Goal: Communication & Community: Answer question/provide support

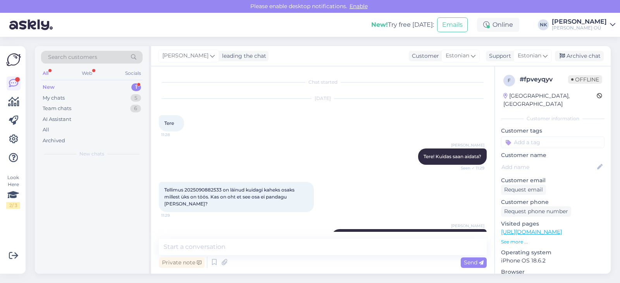
scroll to position [270, 0]
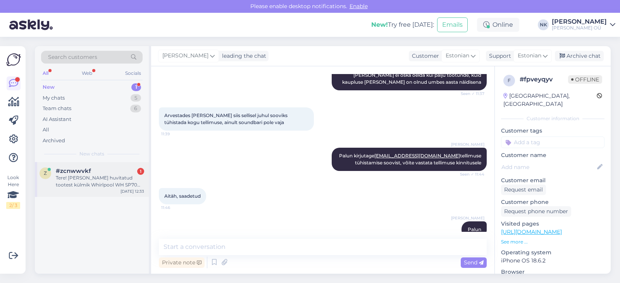
click at [99, 169] on div "#zcnwwvkf 1" at bounding box center [100, 170] width 88 height 7
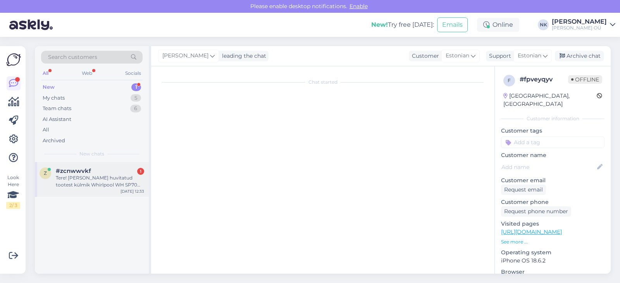
scroll to position [0, 0]
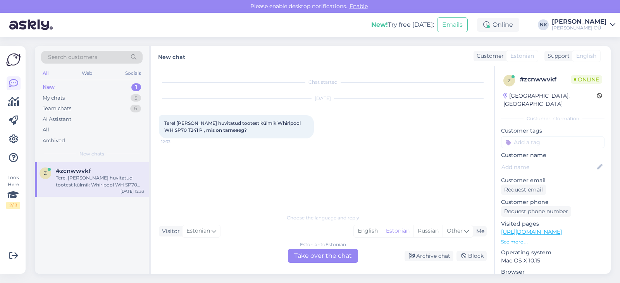
click at [330, 256] on div "Estonian to Estonian Take over the chat" at bounding box center [323, 256] width 70 height 14
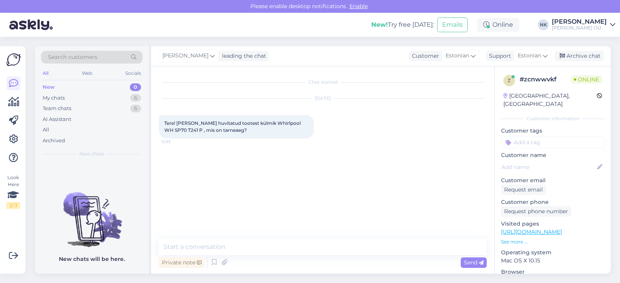
click at [546, 228] on link "[URL][DOMAIN_NAME]" at bounding box center [531, 231] width 61 height 7
click at [242, 244] on textarea at bounding box center [323, 247] width 328 height 16
type textarea "[PERSON_NAME]"
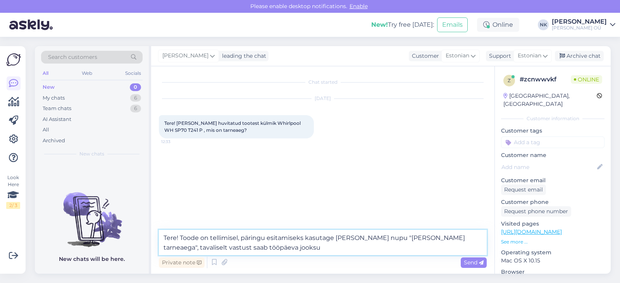
type textarea "Tere! Toode on tellimisel, päringu esitamiseks kasutage [PERSON_NAME] nupu "[PE…"
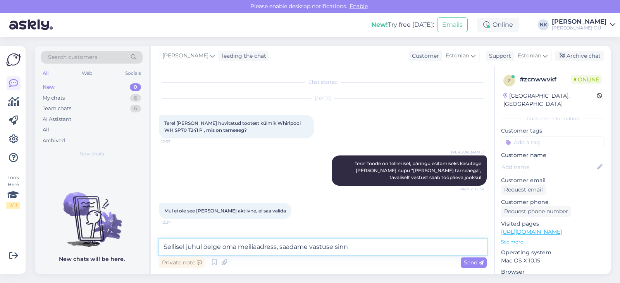
type textarea "Sellisel juhul öelge oma meiliaadress, saadame vastuse sinna"
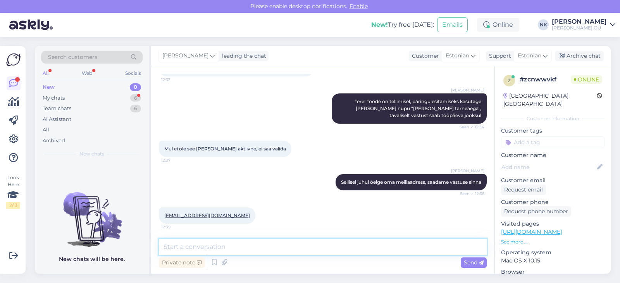
scroll to position [95, 0]
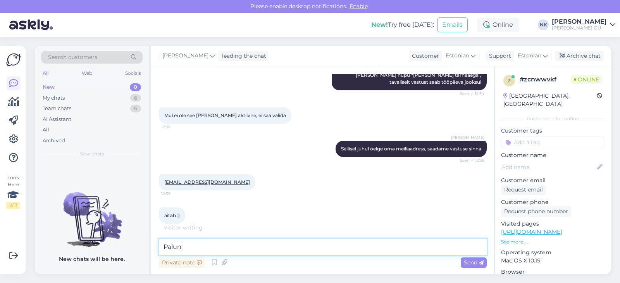
type textarea "Palun"
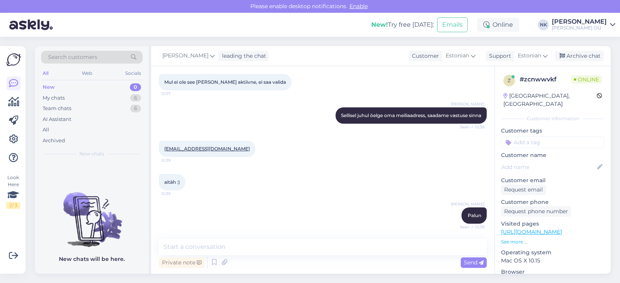
click at [534, 228] on link "[URL][DOMAIN_NAME]" at bounding box center [531, 231] width 61 height 7
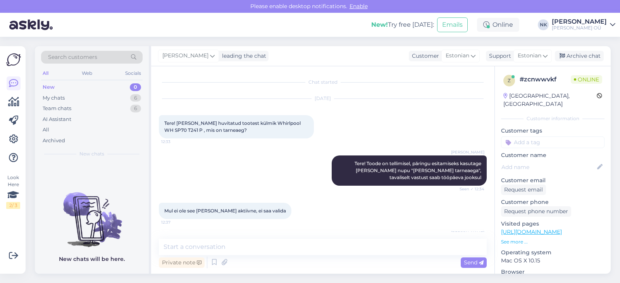
scroll to position [162, 0]
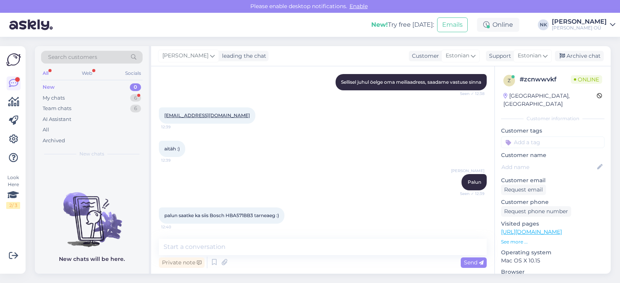
click at [513, 238] on p "See more ..." at bounding box center [552, 241] width 103 height 7
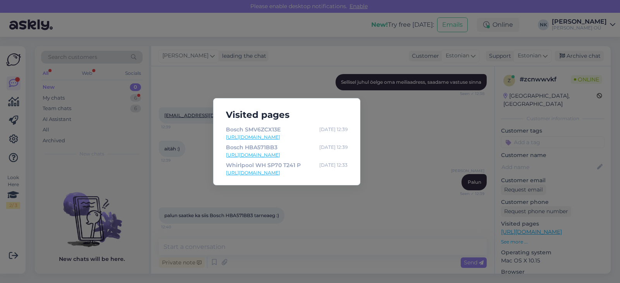
click at [451, 157] on div "Visited pages Bosch SMV6ZCX13E [DATE] 12:39 [URL][DOMAIN_NAME] Bosch HBA571BB3 …" at bounding box center [310, 141] width 620 height 283
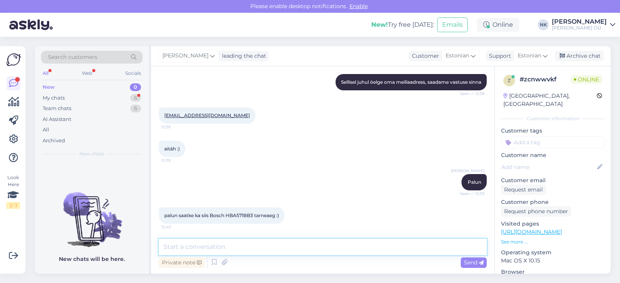
click at [285, 250] on textarea at bounding box center [323, 247] width 328 height 16
type textarea "Teeme nii"
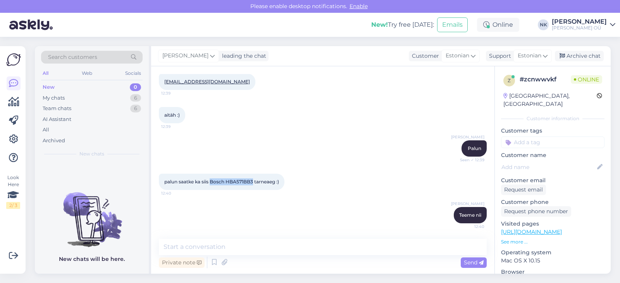
drag, startPoint x: 212, startPoint y: 181, endPoint x: 255, endPoint y: 181, distance: 43.0
click at [255, 181] on span "palun saatke ka siis Bosch HBA571BB3 tarneaeg :)" at bounding box center [221, 182] width 115 height 6
copy span "Bosch HBA571BB3"
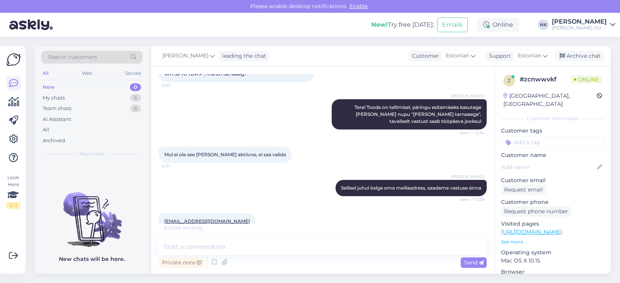
scroll to position [229, 0]
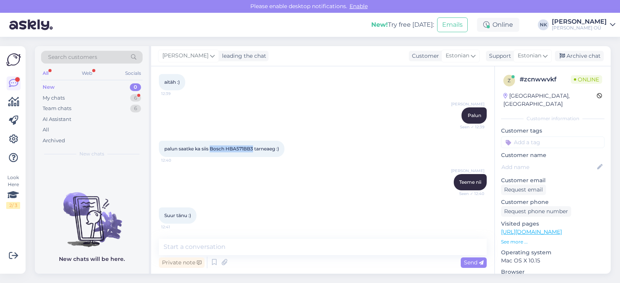
click at [289, 261] on div "Private note Send" at bounding box center [323, 262] width 328 height 15
click at [290, 258] on div "Private note Send" at bounding box center [323, 262] width 328 height 15
click at [294, 257] on div "Private note Send" at bounding box center [323, 262] width 328 height 15
click at [296, 255] on textarea at bounding box center [323, 247] width 328 height 16
type textarea "Palun"
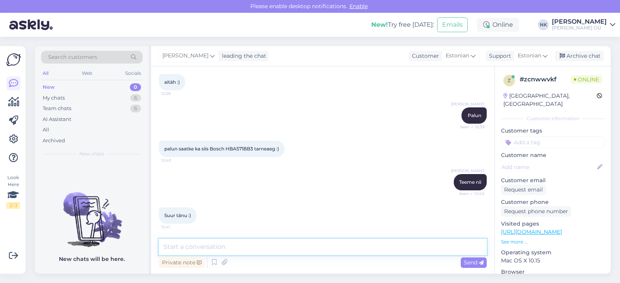
scroll to position [262, 0]
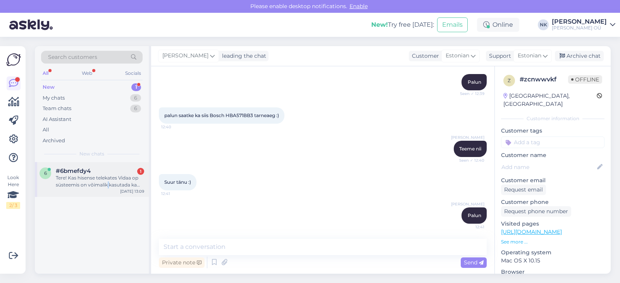
click at [108, 184] on div "Tere! Kas hisense telekates Vidaa op süsteemis on võimalik kasutada ka telia, g…" at bounding box center [100, 181] width 88 height 14
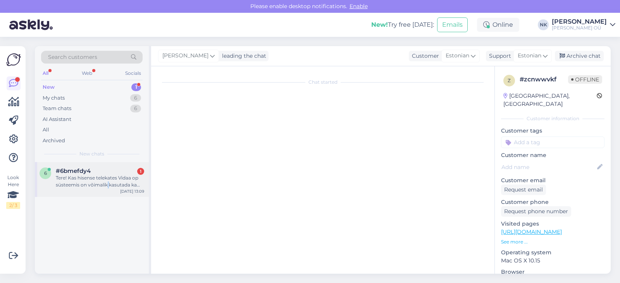
scroll to position [0, 0]
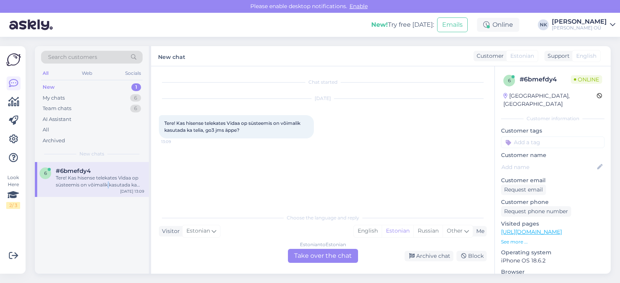
click at [539, 228] on link "[URL][DOMAIN_NAME]" at bounding box center [531, 231] width 61 height 7
click at [337, 251] on div "Estonian to Estonian Take over the chat" at bounding box center [323, 256] width 70 height 14
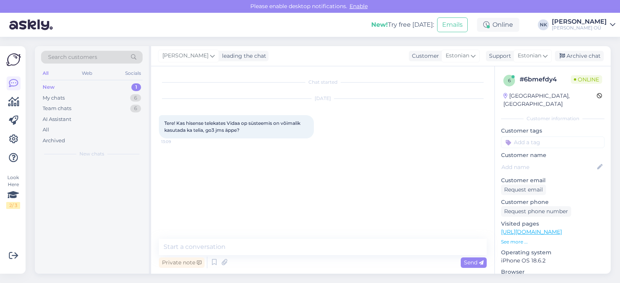
click at [293, 255] on textarea at bounding box center [323, 247] width 328 height 16
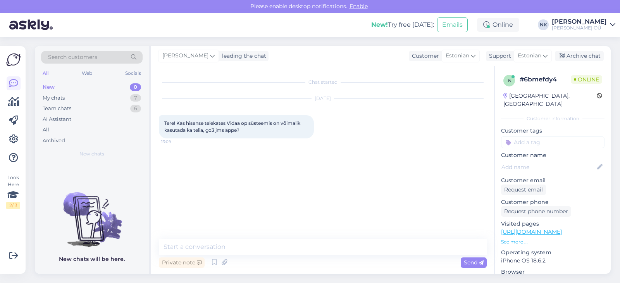
click at [294, 253] on textarea at bounding box center [323, 247] width 328 height 16
type textarea "Tere! Kahjuks ei ole võimalik [PERSON_NAME] digiboksita"
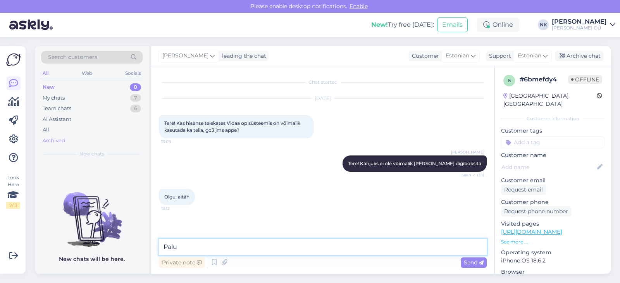
type textarea "Palun"
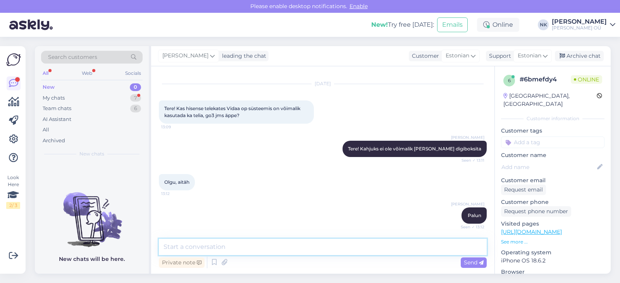
scroll to position [48, 0]
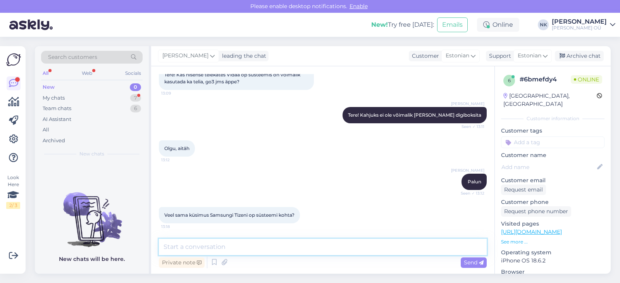
click at [257, 242] on textarea at bounding box center [323, 247] width 328 height 16
click at [368, 239] on textarea "Kahjuks on sama vastus, Telia TV ja muud toetavad ainult Android op süsteemi" at bounding box center [323, 247] width 328 height 16
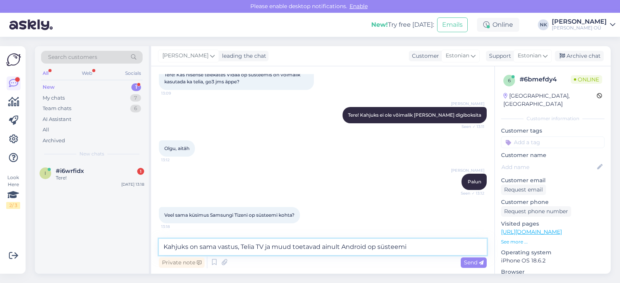
click at [368, 244] on textarea "Kahjuks on sama vastus, Telia TV ja muud toetavad ainult Android op süsteemi" at bounding box center [323, 247] width 328 height 16
type textarea "Kahjuks on sama vastus, Telia TV ja muud toetavad ainult Android ja Google TV o…"
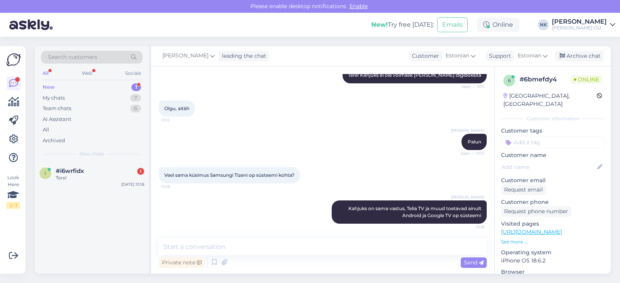
click at [82, 161] on div "Search customers All Web Socials New 1 My chats 7 Team chats 6 AI Assistant All…" at bounding box center [92, 104] width 114 height 116
click at [121, 159] on div "Search customers All Web Socials New 1 My chats 7 Team chats 6 AI Assistant All…" at bounding box center [92, 104] width 114 height 116
click at [119, 167] on div "#i6wrfidx 1" at bounding box center [100, 170] width 88 height 7
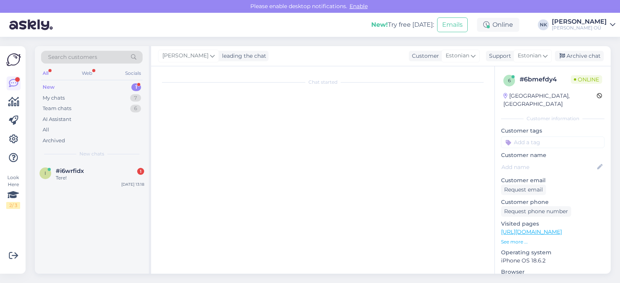
scroll to position [0, 0]
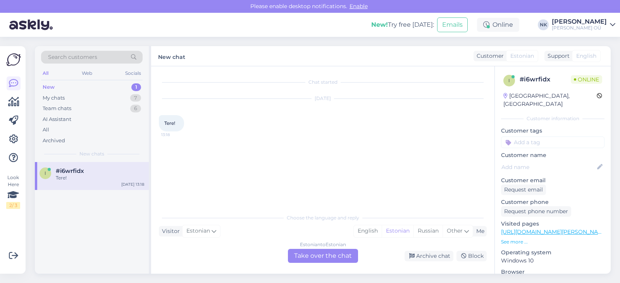
click at [325, 263] on div "Chat started [DATE] Tere! 13:18 Choose the language and reply Visitor Estonian …" at bounding box center [322, 169] width 343 height 207
click at [298, 252] on div "Estonian to Estonian Take over the chat" at bounding box center [323, 256] width 70 height 14
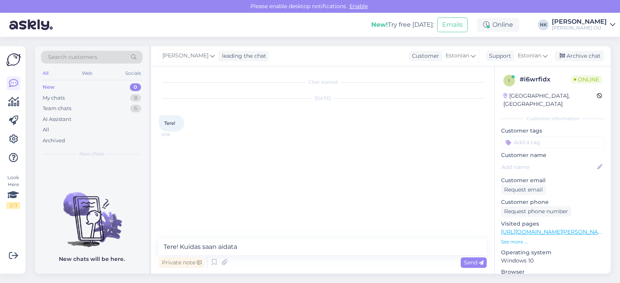
type textarea "Tere! Kuidas saan aidata?"
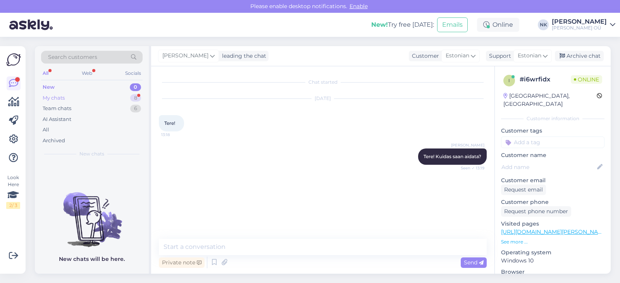
click at [94, 93] on div "My chats 8" at bounding box center [92, 98] width 102 height 11
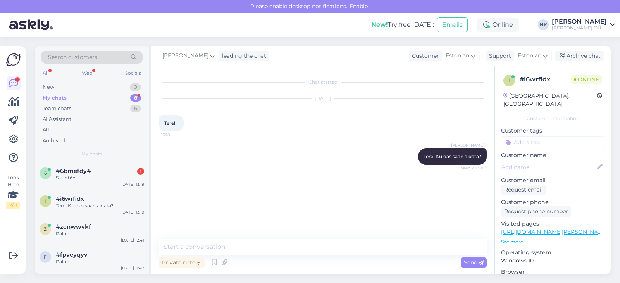
click at [94, 97] on div "My chats 8" at bounding box center [92, 98] width 102 height 11
click at [87, 170] on span "#6bmefdy4" at bounding box center [73, 170] width 35 height 7
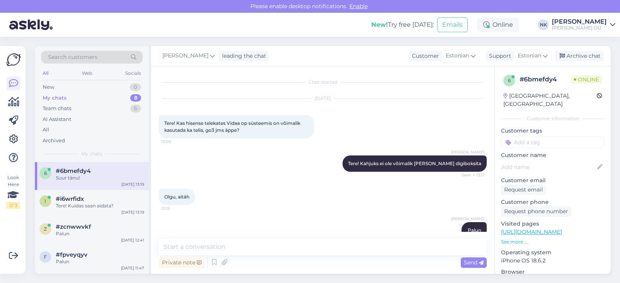
scroll to position [122, 0]
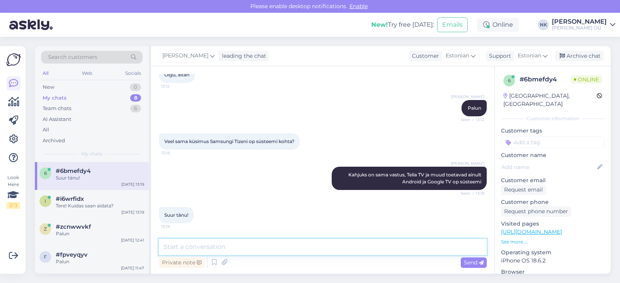
click at [271, 251] on textarea at bounding box center [323, 247] width 328 height 16
type textarea "Palun"
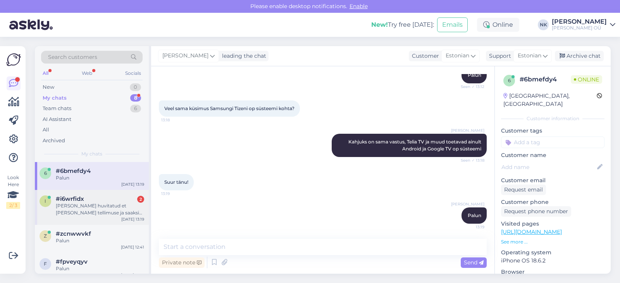
click at [90, 212] on div "[PERSON_NAME] huvitatud et [PERSON_NAME] tellimuse ja saaksin [PERSON_NAME] jär…" at bounding box center [100, 209] width 88 height 14
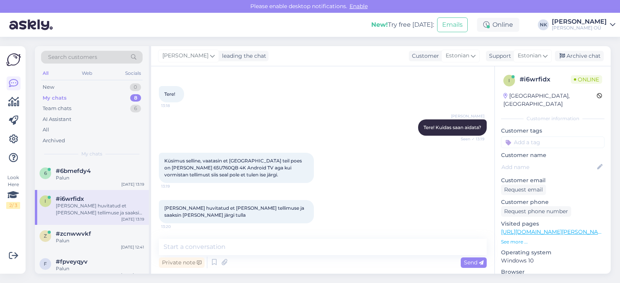
click at [564, 228] on p "[URL][DOMAIN_NAME][PERSON_NAME]" at bounding box center [552, 232] width 103 height 8
click at [564, 228] on link "[URL][DOMAIN_NAME][PERSON_NAME]" at bounding box center [554, 231] width 107 height 7
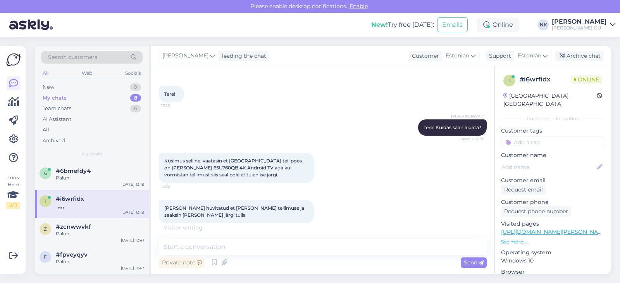
click at [231, 236] on div "Chat started [DATE] Tere! 13:18 [PERSON_NAME] Tere! Kuidas saan aidata? Seen ✓ …" at bounding box center [322, 169] width 343 height 207
click at [230, 243] on textarea at bounding box center [323, 247] width 328 height 16
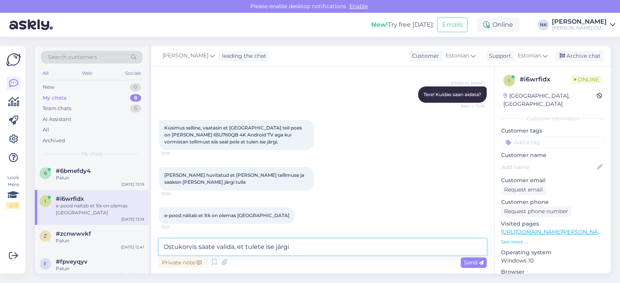
drag, startPoint x: 167, startPoint y: 243, endPoint x: 158, endPoint y: 243, distance: 8.9
click at [159, 243] on textarea "Ostukorvis saate valida, et tulete ise järgi" at bounding box center [323, 247] width 328 height 16
click at [377, 242] on textarea "Praegu kontrollisin, ostukorvis saate valida, et tulete ise järgi" at bounding box center [323, 247] width 328 height 16
click at [334, 247] on textarea "Praegu kontrollisin, ostukorvis saate valida, et tulete ise järgi" at bounding box center [323, 247] width 328 height 16
type textarea "Praegu kontrollisin, ostukorvis saate valida, et tulete ise Tartu kauplusesse j…"
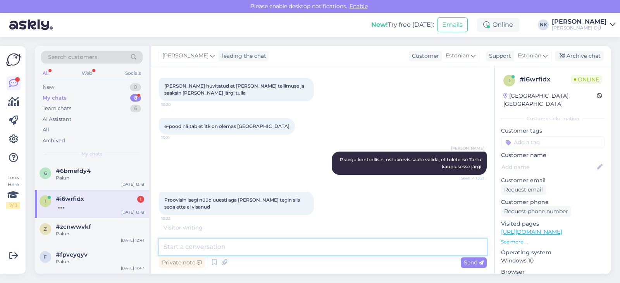
scroll to position [176, 0]
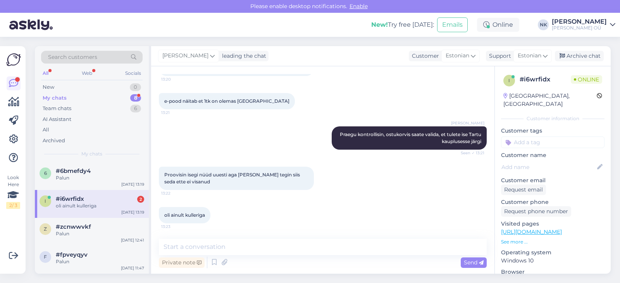
click at [205, 238] on div "Chat started [DATE] Tere! 13:18 [PERSON_NAME] Tere! Kuidas saan aidata? Seen ✓ …" at bounding box center [322, 169] width 343 height 207
click at [205, 243] on textarea at bounding box center [323, 247] width 328 height 16
type textarea "Kummaline, aga hästi et nüüd saab"
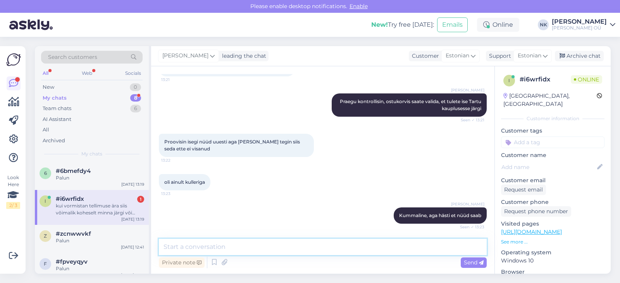
scroll to position [250, 0]
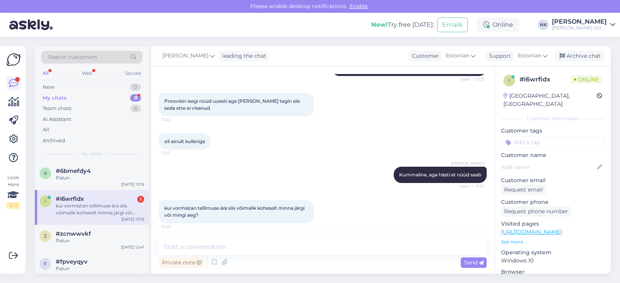
click at [264, 231] on div "kui vormistan tellimuse ära siis võimalik koheselt minna järgi või mingi aeg? 1…" at bounding box center [323, 211] width 328 height 40
click at [262, 234] on div "Chat started [DATE] Tere! 13:18 [PERSON_NAME] Tere! Kuidas saan aidata? Seen ✓ …" at bounding box center [322, 169] width 343 height 207
click at [260, 238] on div "Chat started [DATE] Tere! 13:18 [PERSON_NAME] Tere! Kuidas saan aidata? Seen ✓ …" at bounding box center [322, 169] width 343 height 207
click at [252, 245] on textarea at bounding box center [323, 247] width 328 height 16
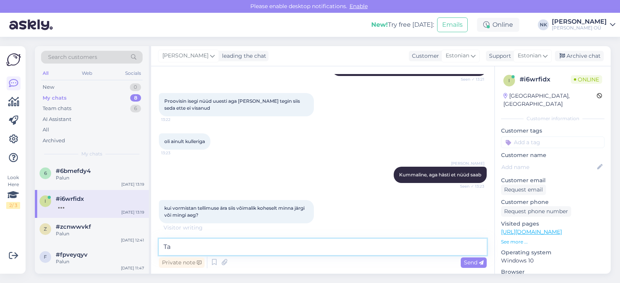
type textarea "T"
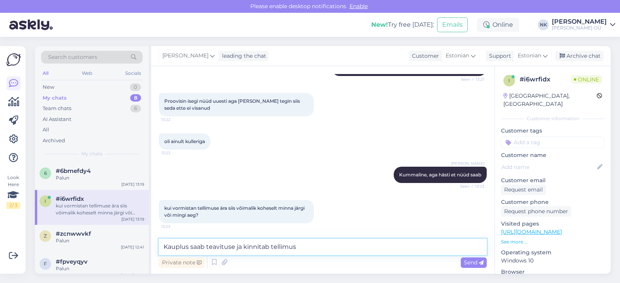
drag, startPoint x: 315, startPoint y: 243, endPoint x: 236, endPoint y: 248, distance: 80.0
click at [236, 248] on textarea "Kauplus saab teavituse ja kinnitab tellimus" at bounding box center [323, 247] width 328 height 16
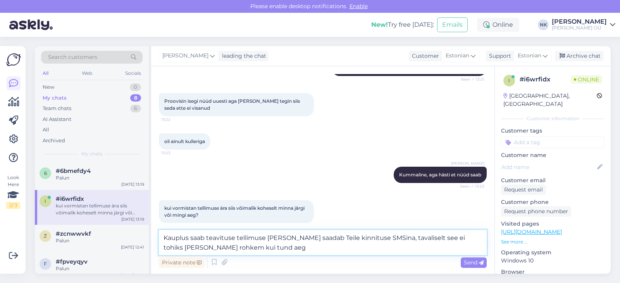
type textarea "Kauplus saab teavituse tellimuse [PERSON_NAME] saadab Teile kinnituse SMSina, t…"
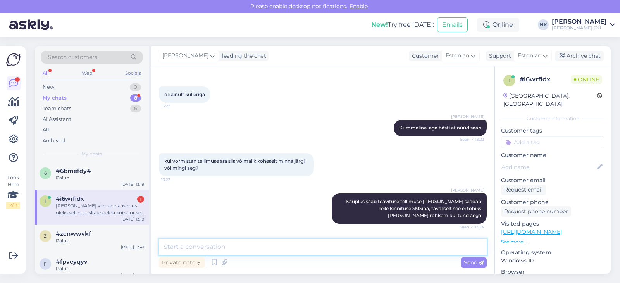
scroll to position [337, 0]
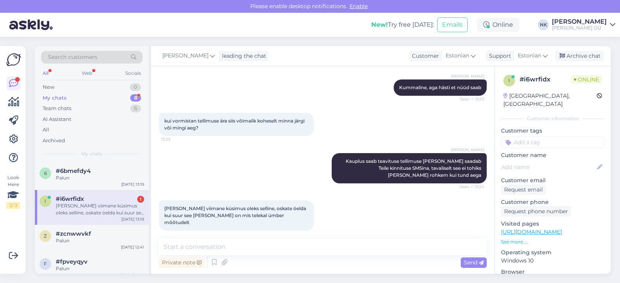
click at [517, 238] on p "See more ..." at bounding box center [552, 241] width 103 height 7
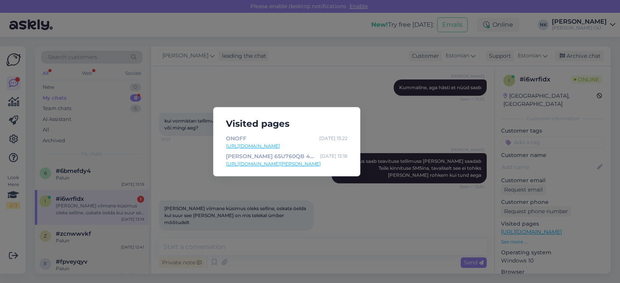
click at [298, 165] on link "[URL][DOMAIN_NAME][PERSON_NAME]" at bounding box center [287, 163] width 122 height 7
click at [292, 216] on div "Visited pages ONOFF [DATE] 13:22 [URL][DOMAIN_NAME] [PERSON_NAME] 65U760QB 4K A…" at bounding box center [310, 141] width 620 height 283
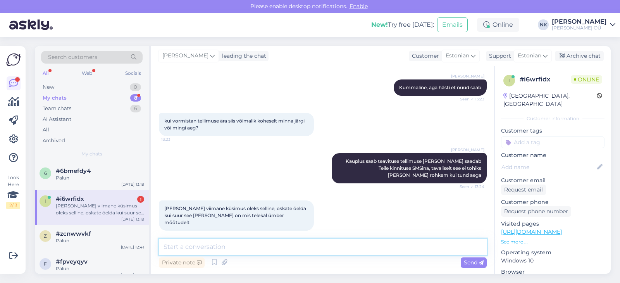
click at [254, 250] on textarea at bounding box center [323, 247] width 328 height 16
type textarea "Üks hetk, pean uurima"
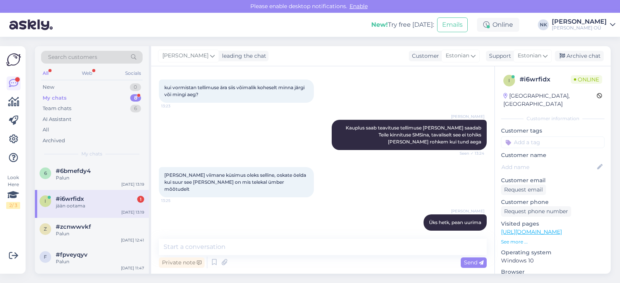
scroll to position [404, 0]
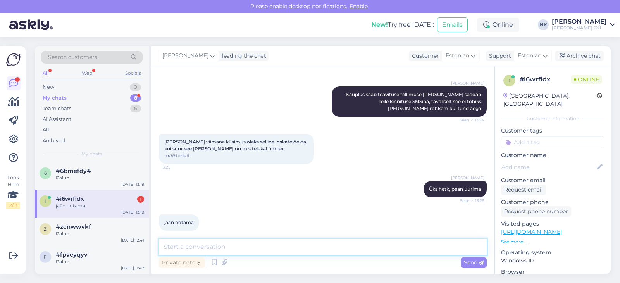
paste textarea "1585x120x960 mm"
type textarea "1585x120x960 mm"
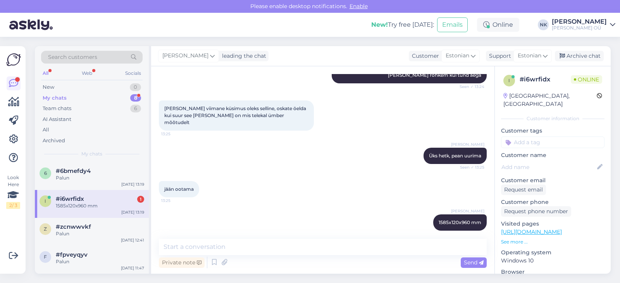
click at [96, 217] on div "i #i6wrfidx 1 1585x120x960 mm [DATE] 13:19" at bounding box center [92, 204] width 114 height 28
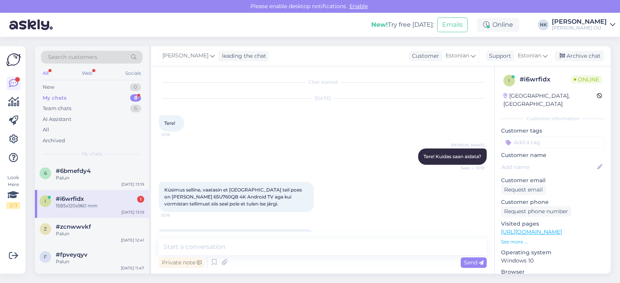
click at [96, 203] on div "1585x120x960 mm" at bounding box center [100, 205] width 88 height 7
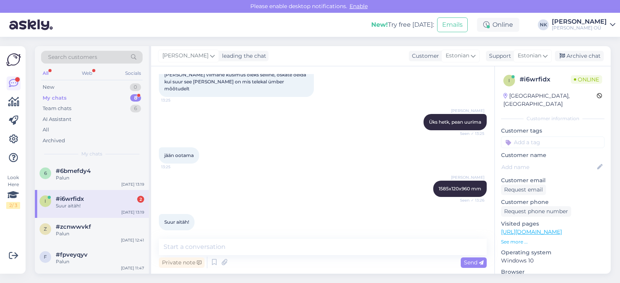
click at [83, 206] on div "Suur aitäh!" at bounding box center [100, 205] width 88 height 7
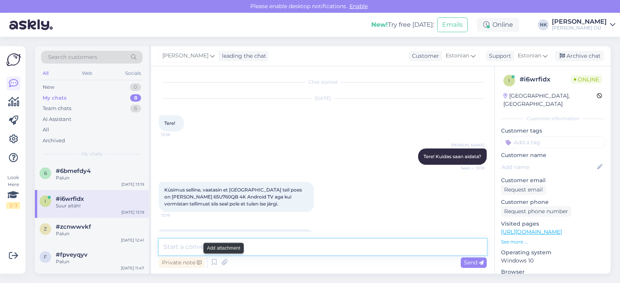
click at [226, 249] on textarea at bounding box center [323, 247] width 328 height 16
type textarea "Palun"
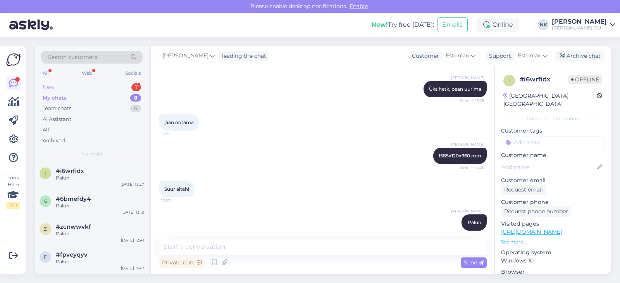
click at [71, 85] on div "New 1" at bounding box center [92, 87] width 102 height 11
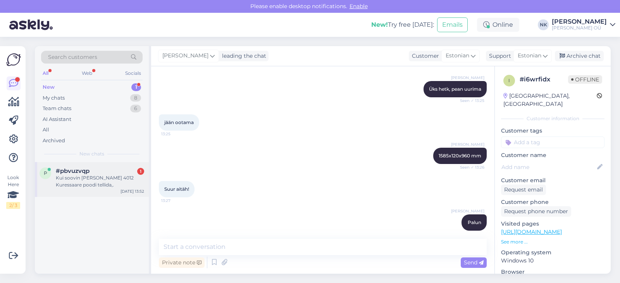
click at [68, 172] on span "#pbvuzvqp" at bounding box center [73, 170] width 34 height 7
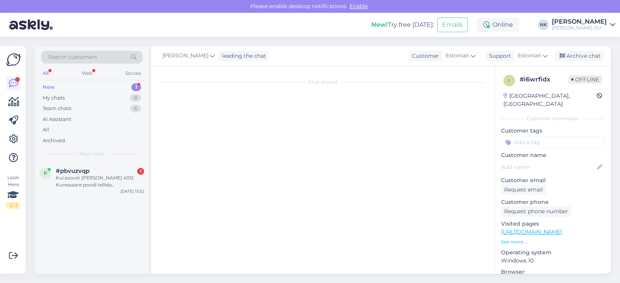
scroll to position [0, 0]
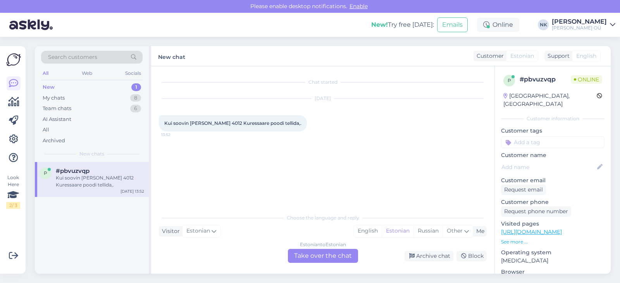
click at [562, 228] on link "[URL][DOMAIN_NAME]" at bounding box center [531, 231] width 61 height 7
click at [329, 260] on div "Estonian to Estonian Take over the chat" at bounding box center [323, 256] width 70 height 14
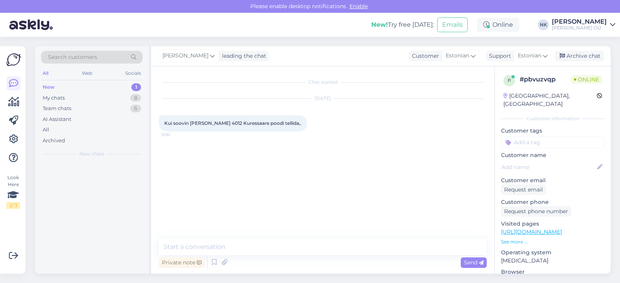
click at [325, 257] on div "Private note Send" at bounding box center [323, 262] width 328 height 15
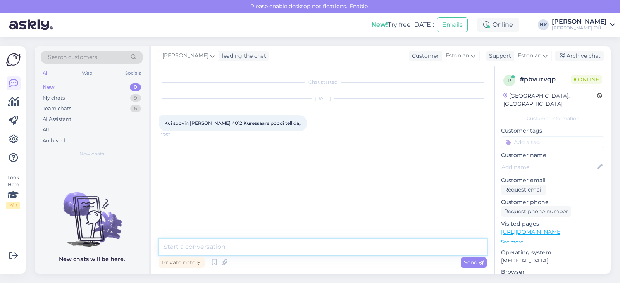
click at [323, 255] on textarea at bounding box center [323, 247] width 328 height 16
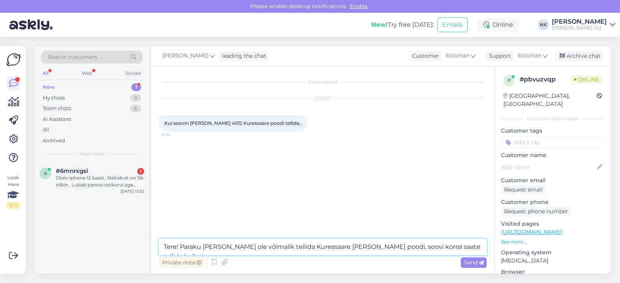
type textarea "Tere! Paraku [PERSON_NAME] ole võimalik tellida Kuressaare [PERSON_NAME] poodi,…"
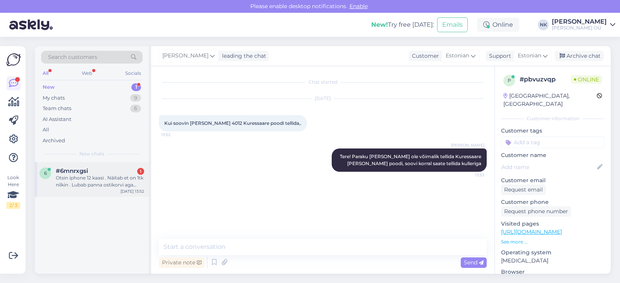
click at [99, 177] on div "Otsin iphone 12 kaasi . Näitab et on 1tk nilkin . Lubab panna ostikorvi aga [PE…" at bounding box center [100, 181] width 88 height 14
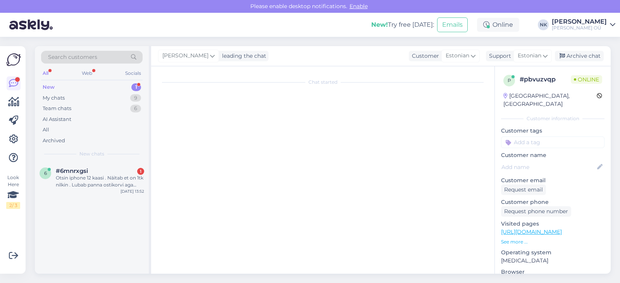
scroll to position [155, 0]
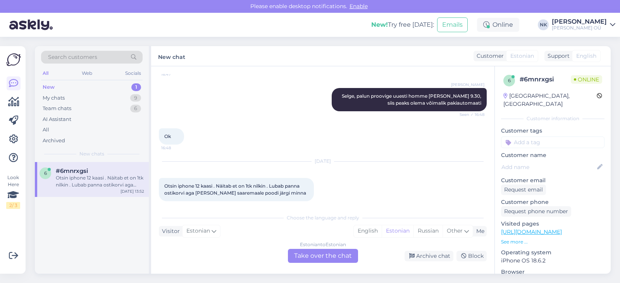
click at [315, 258] on div "Estonian to Estonian Take over the chat" at bounding box center [323, 256] width 70 height 14
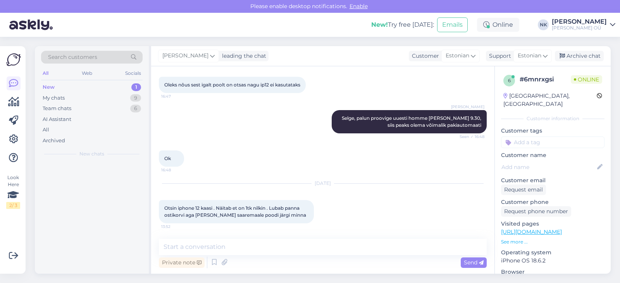
scroll to position [126, 0]
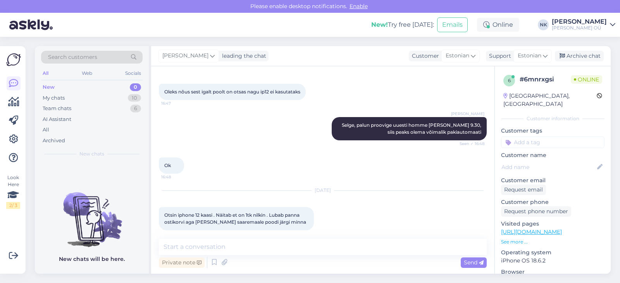
click at [243, 262] on div "Private note Send" at bounding box center [323, 262] width 328 height 15
click at [247, 248] on textarea at bounding box center [323, 247] width 328 height 16
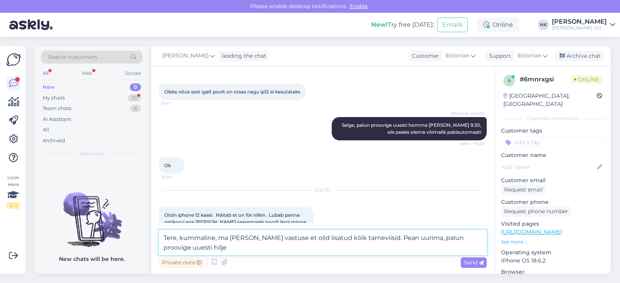
type textarea "Tere, kummaline, ma [PERSON_NAME] vastuse et olid lisatud kõik tarneviisid. Pea…"
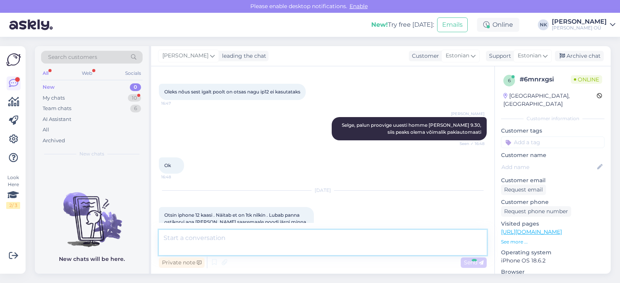
scroll to position [166, 0]
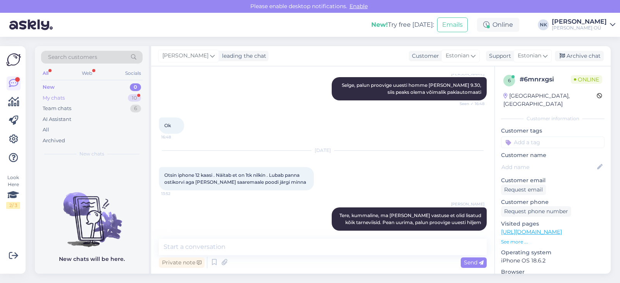
click at [56, 97] on div "My chats" at bounding box center [54, 98] width 22 height 8
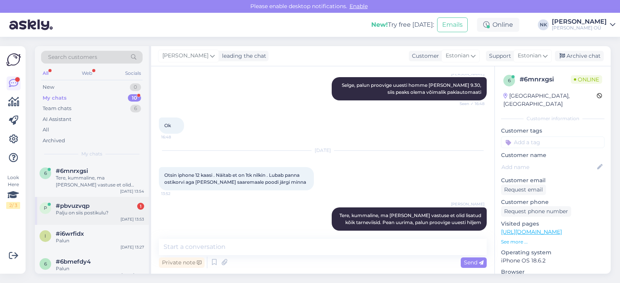
click at [108, 222] on div "p #pbvuzvqp 1 Palju on siis postikulu? [DATE] 13:53" at bounding box center [92, 211] width 114 height 28
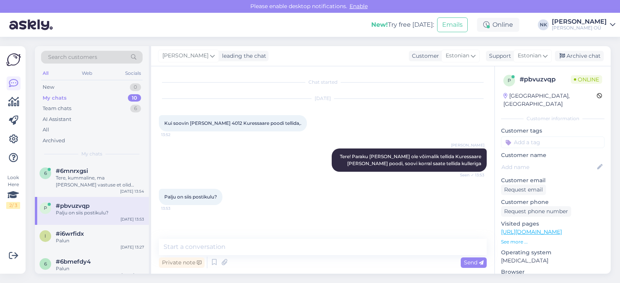
click at [562, 228] on link "[URL][DOMAIN_NAME]" at bounding box center [531, 231] width 61 height 7
click at [228, 232] on div "Chat started [DATE] Kui soovin [PERSON_NAME] 4012 Kuressaare poodi tellida,. 13…" at bounding box center [326, 153] width 335 height 158
click at [227, 238] on div "Chat started [DATE] Kui soovin [PERSON_NAME] 4012 Kuressaare poodi tellida,. 13…" at bounding box center [322, 169] width 343 height 207
click at [226, 241] on textarea at bounding box center [323, 247] width 328 height 16
type textarea "See on 20 eurot"
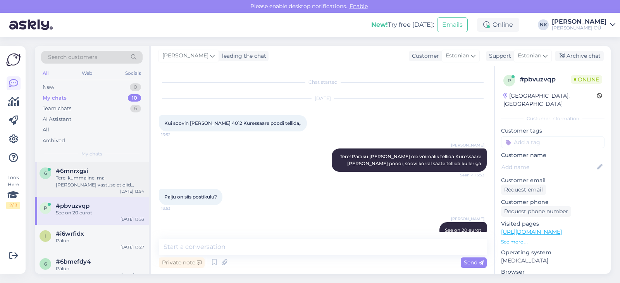
click at [81, 187] on div "Tere, kummaline, ma [PERSON_NAME] vastuse et olid lisatud kõik tarneviisid. Pea…" at bounding box center [100, 181] width 88 height 14
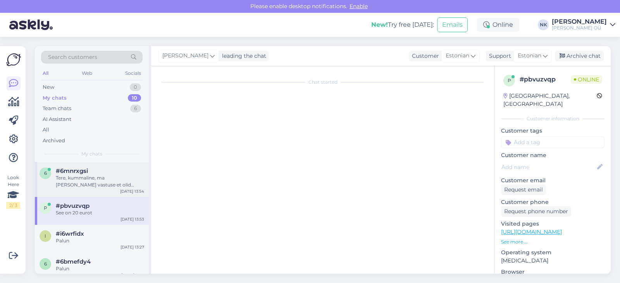
scroll to position [166, 0]
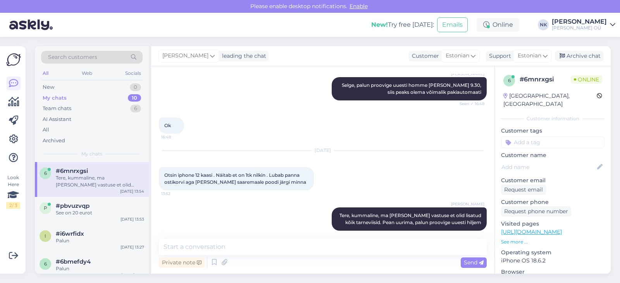
click at [541, 228] on link "[URL][DOMAIN_NAME]" at bounding box center [531, 231] width 61 height 7
click at [102, 217] on div "p #pbvuzvqp See on 20 eurot [DATE] 13:53" at bounding box center [92, 211] width 114 height 28
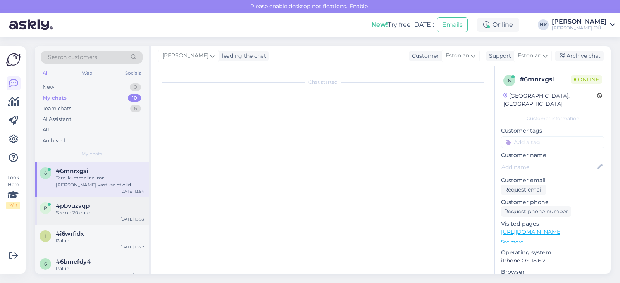
scroll to position [15, 0]
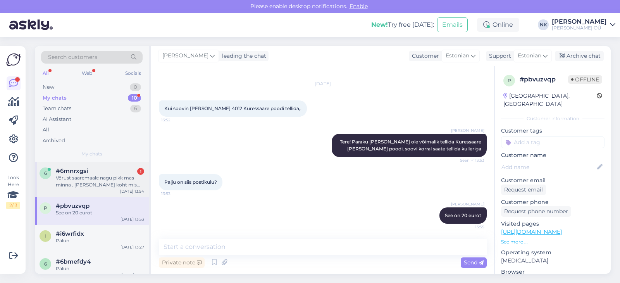
click at [78, 192] on div "6 #6mnrxgsi 1 [GEOGRAPHIC_DATA] saaremaale nagu pikk mas minna . [PERSON_NAME] …" at bounding box center [92, 179] width 114 height 35
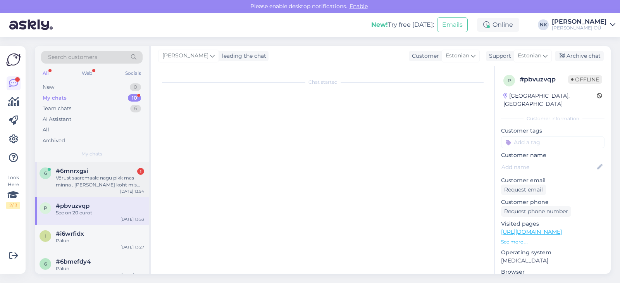
scroll to position [255, 0]
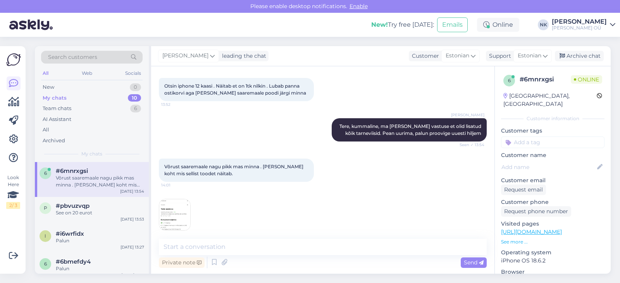
click at [176, 231] on span "14:01" at bounding box center [176, 234] width 29 height 6
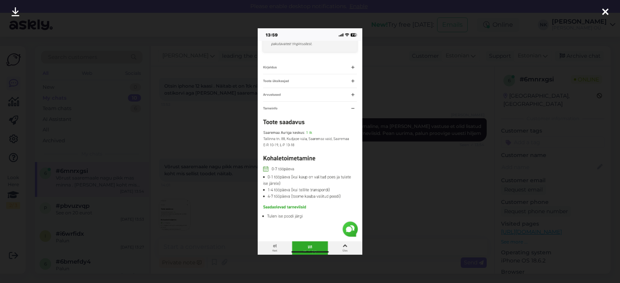
click at [413, 165] on div at bounding box center [310, 141] width 620 height 283
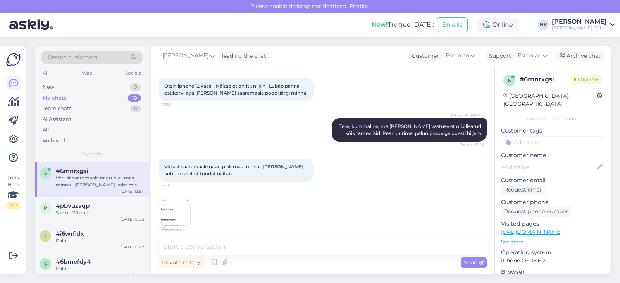
click at [189, 216] on img at bounding box center [174, 214] width 31 height 31
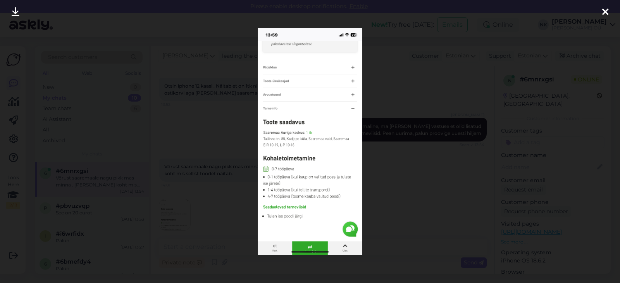
click at [429, 152] on div at bounding box center [310, 141] width 620 height 283
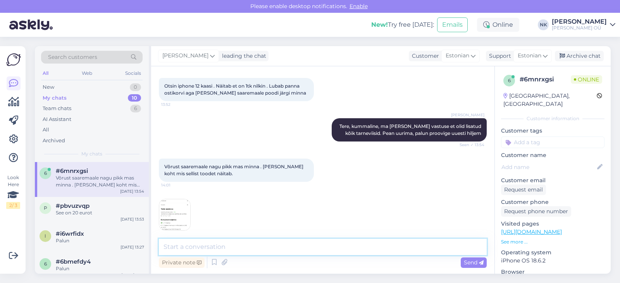
click at [256, 240] on textarea at bounding box center [323, 247] width 328 height 16
type textarea "Uurisin uuesti, öeldi et nüüd peaks olema korras. [PERSON_NAME] leht ja proovig…"
